Goal: Task Accomplishment & Management: Use online tool/utility

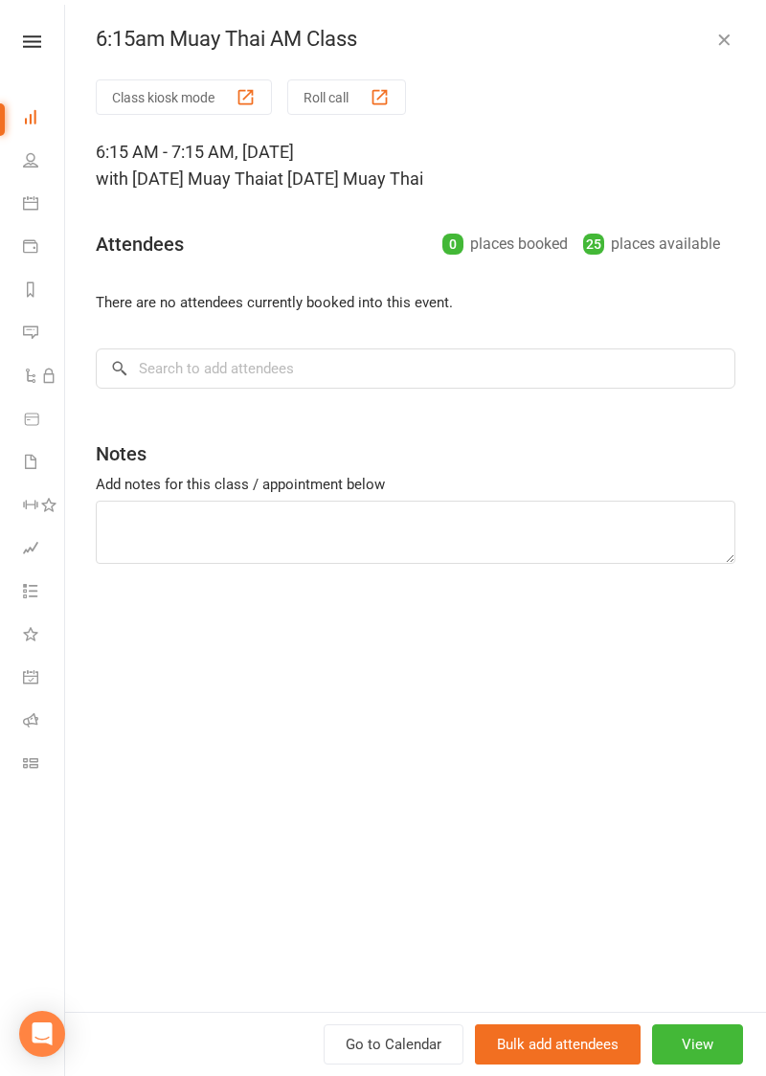
click at [141, 96] on button "Class kiosk mode" at bounding box center [184, 96] width 176 height 35
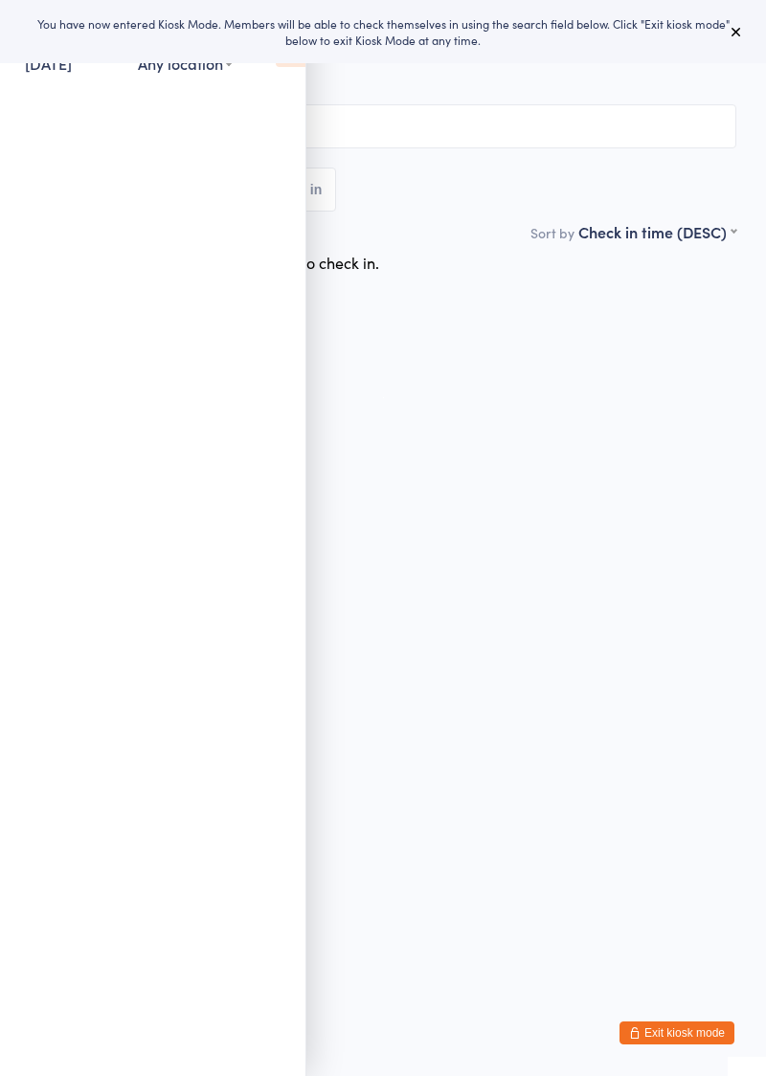
click at [283, 65] on icon at bounding box center [291, 47] width 30 height 40
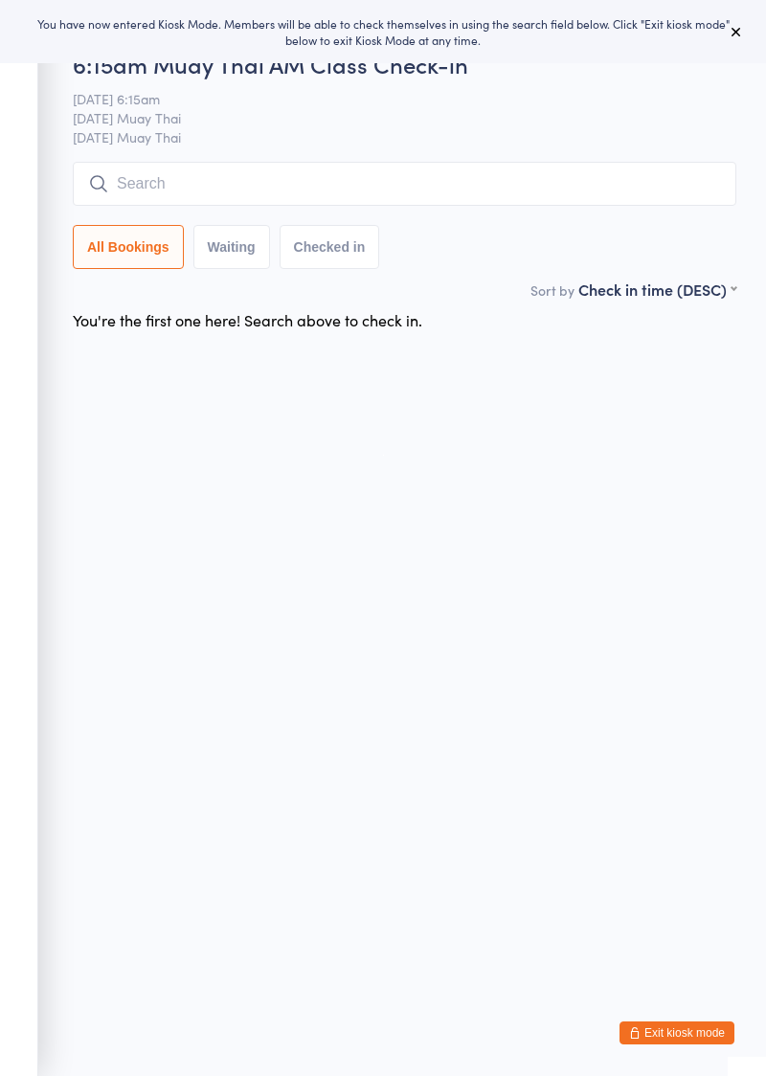
click at [234, 191] on input "search" at bounding box center [405, 184] width 664 height 44
click at [211, 193] on input "search" at bounding box center [405, 184] width 664 height 44
type input "Charles"
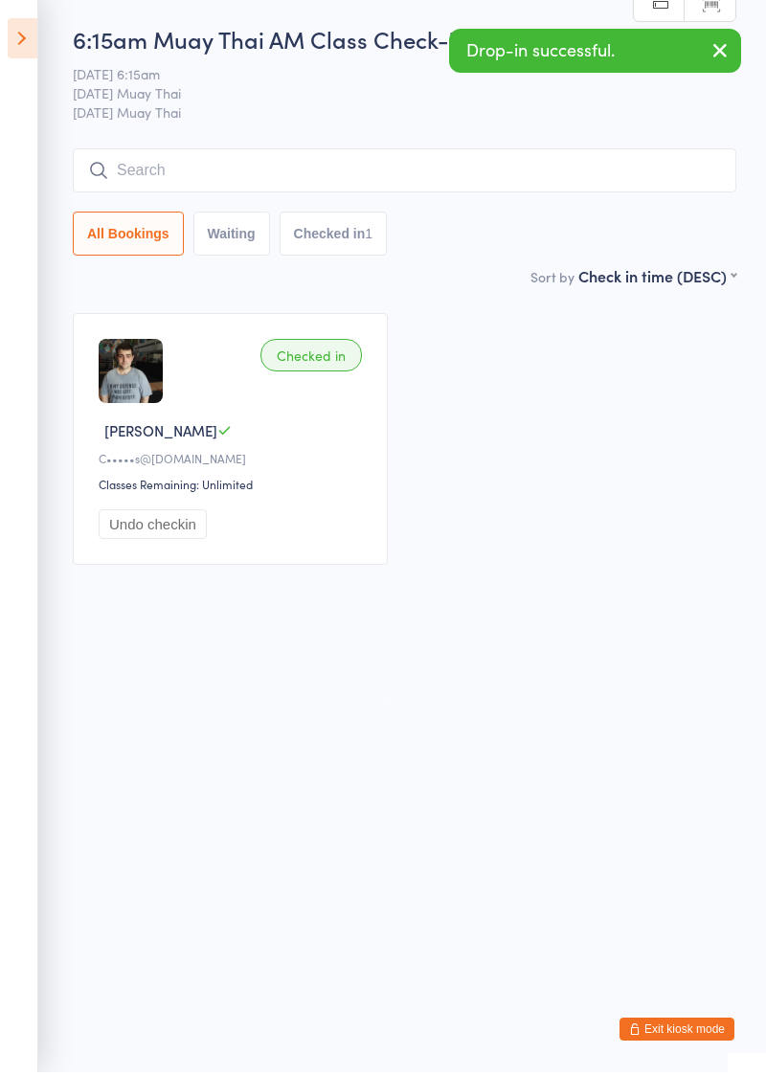
click at [28, 41] on icon at bounding box center [23, 42] width 30 height 40
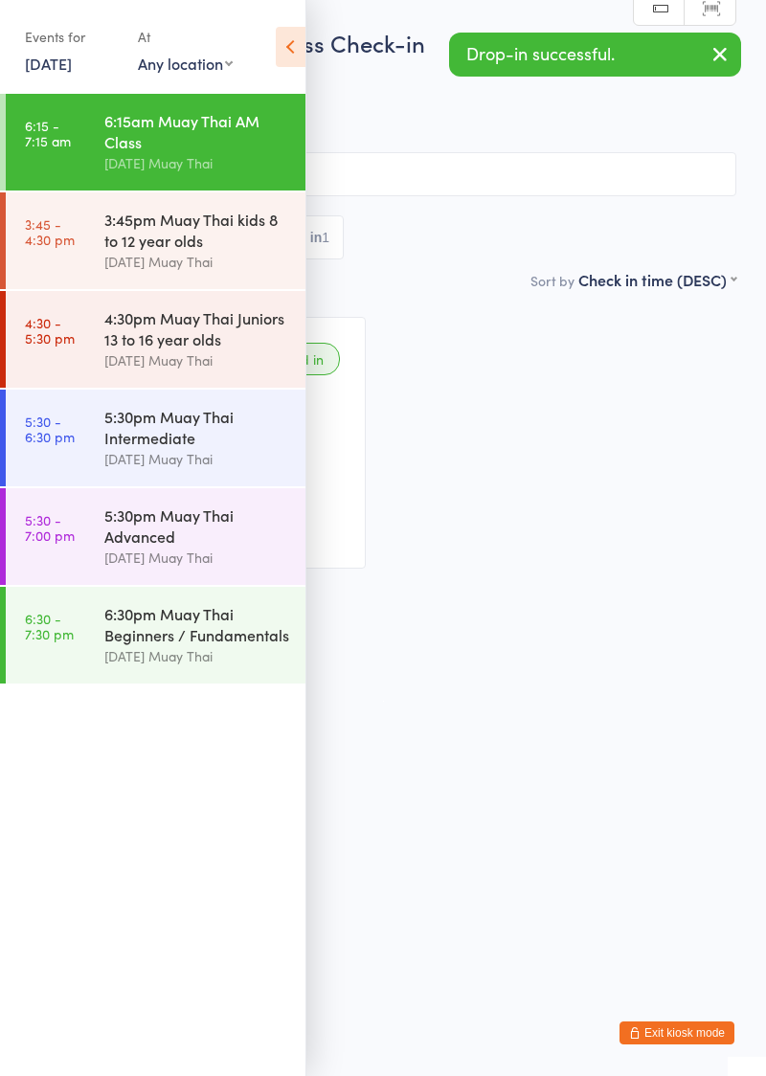
click at [695, 1036] on button "Exit kiosk mode" at bounding box center [677, 1033] width 115 height 23
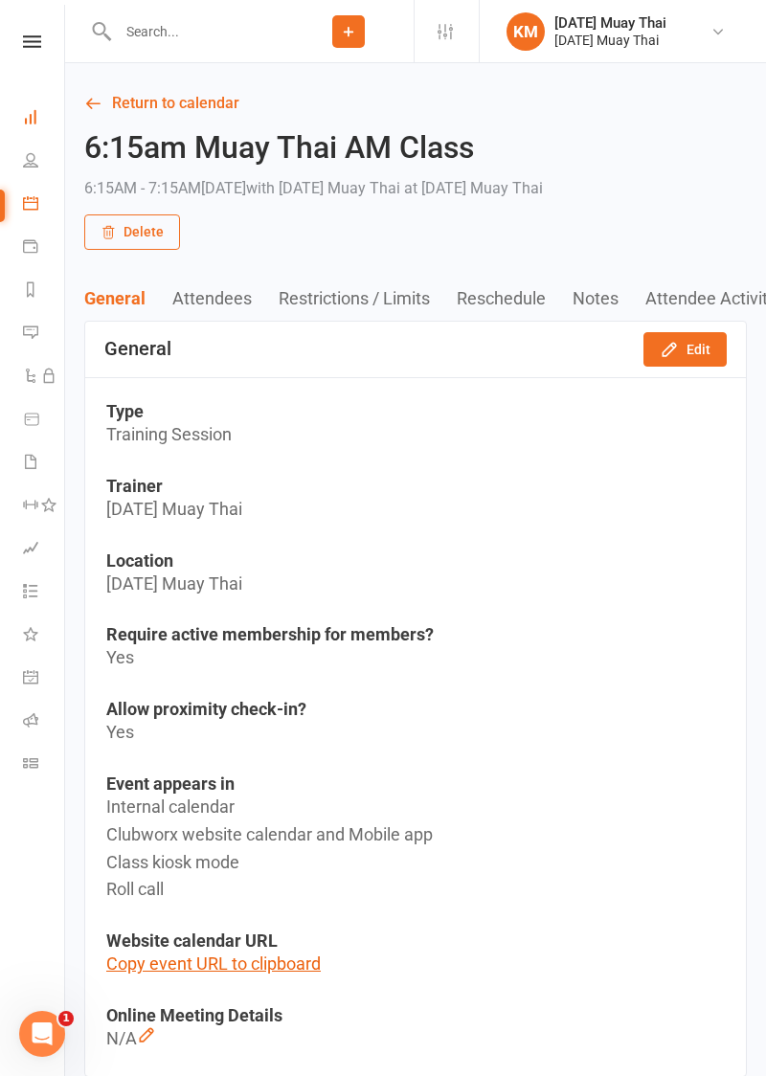
click at [28, 117] on icon at bounding box center [30, 116] width 15 height 15
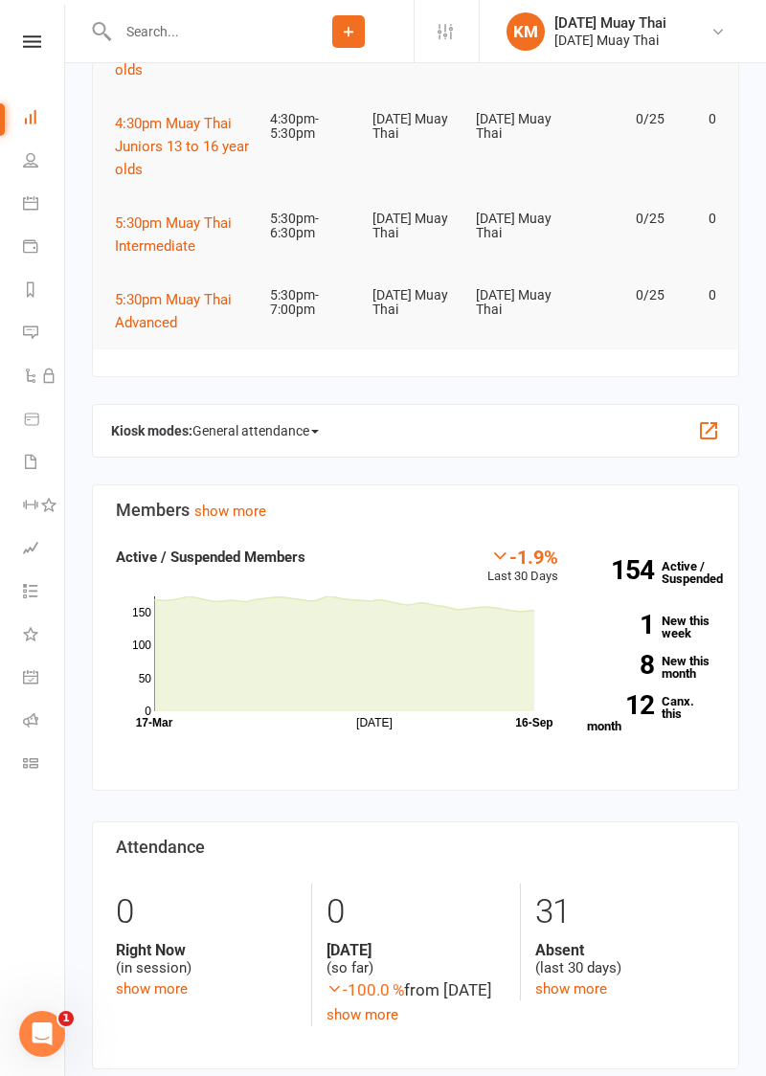
scroll to position [382, 0]
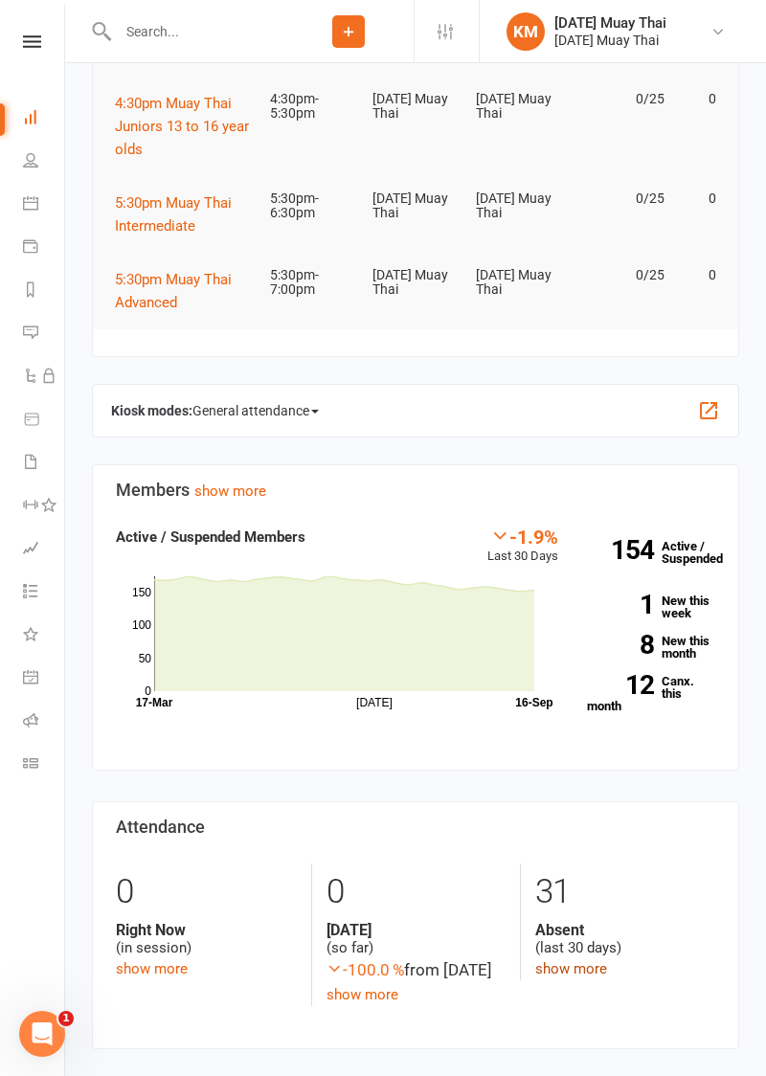
click at [587, 971] on link "show more" at bounding box center [571, 969] width 72 height 17
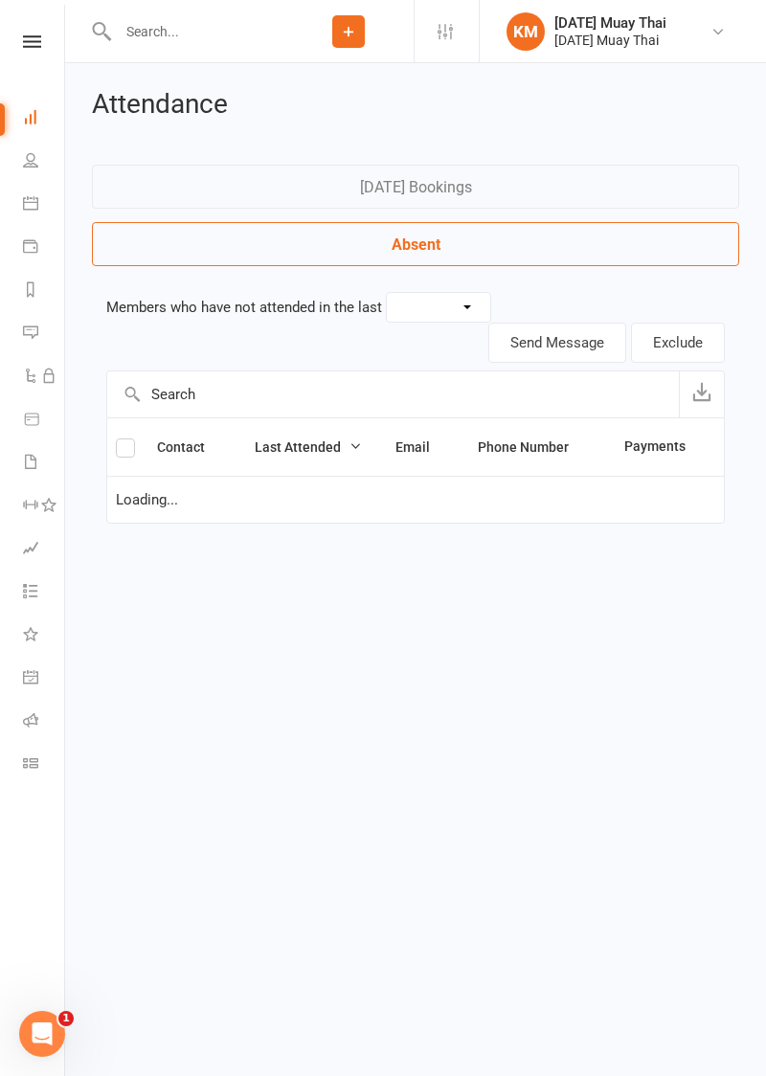
select select "30"
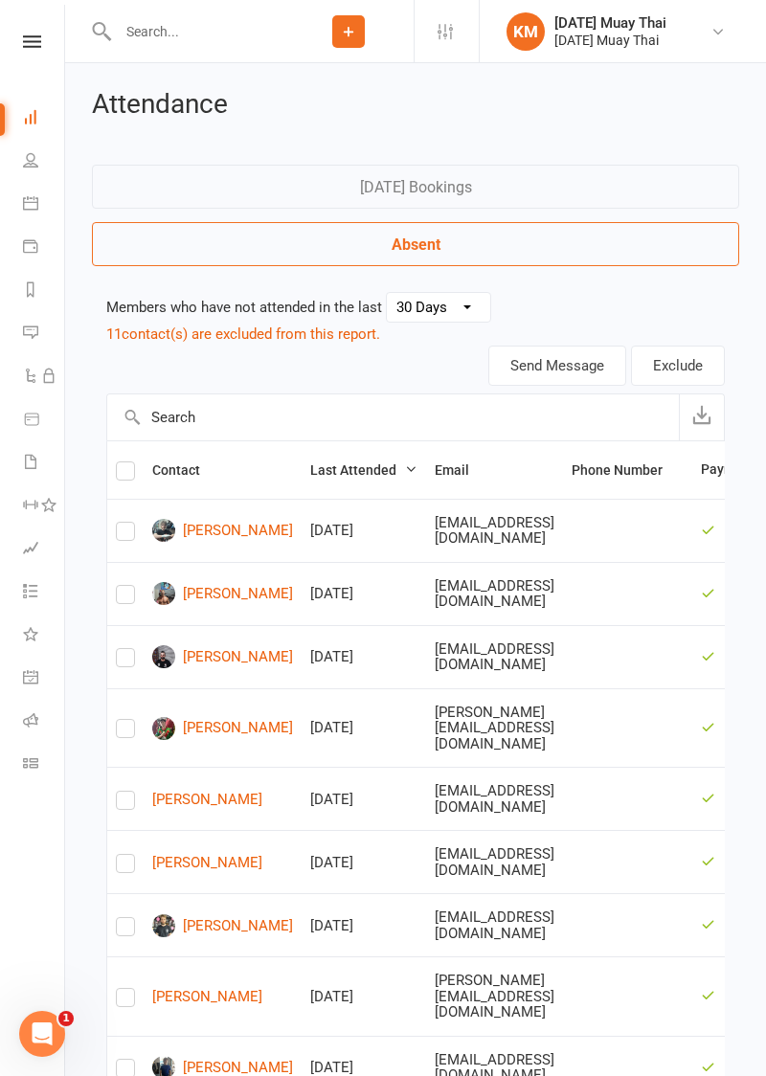
click at [23, 110] on icon at bounding box center [30, 116] width 15 height 15
